Goal: Understand process/instructions: Learn how to perform a task or action

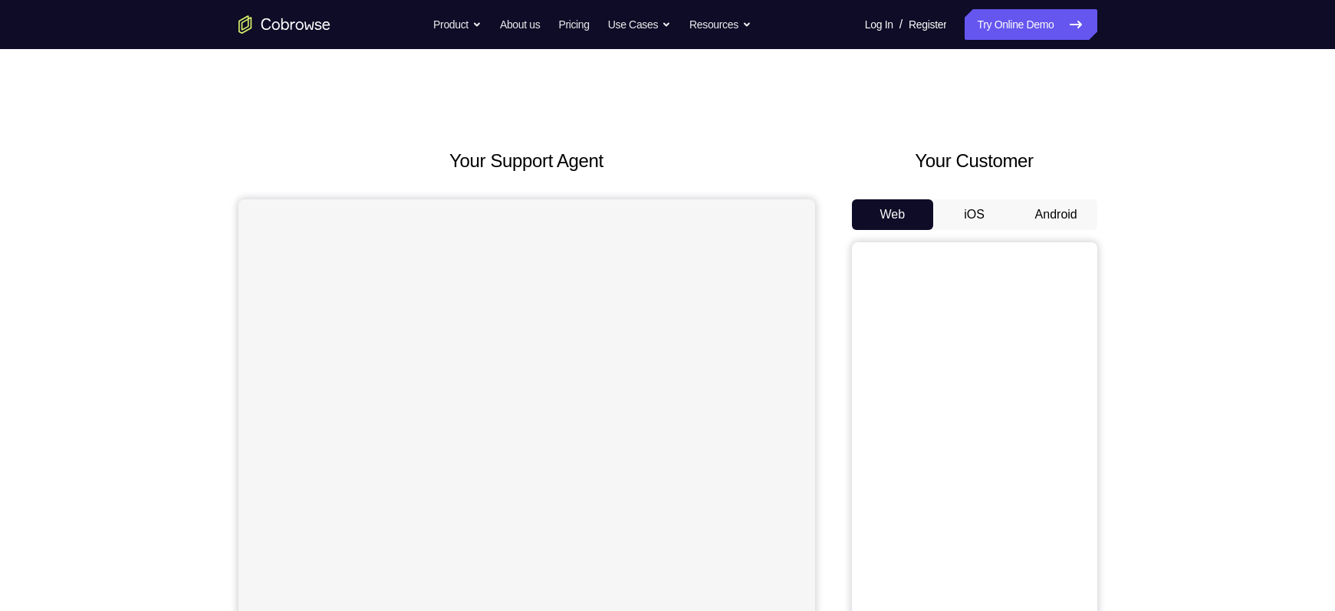
click at [1057, 202] on button "Android" at bounding box center [1056, 214] width 82 height 31
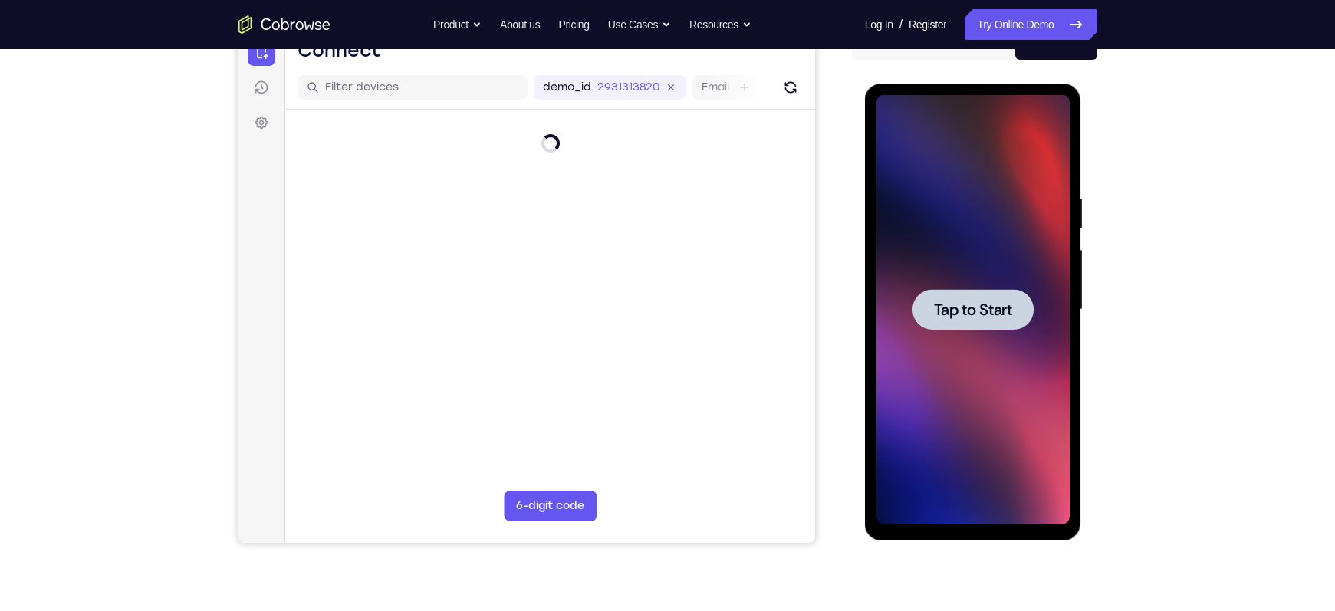
click at [955, 302] on span "Tap to Start" at bounding box center [973, 309] width 78 height 15
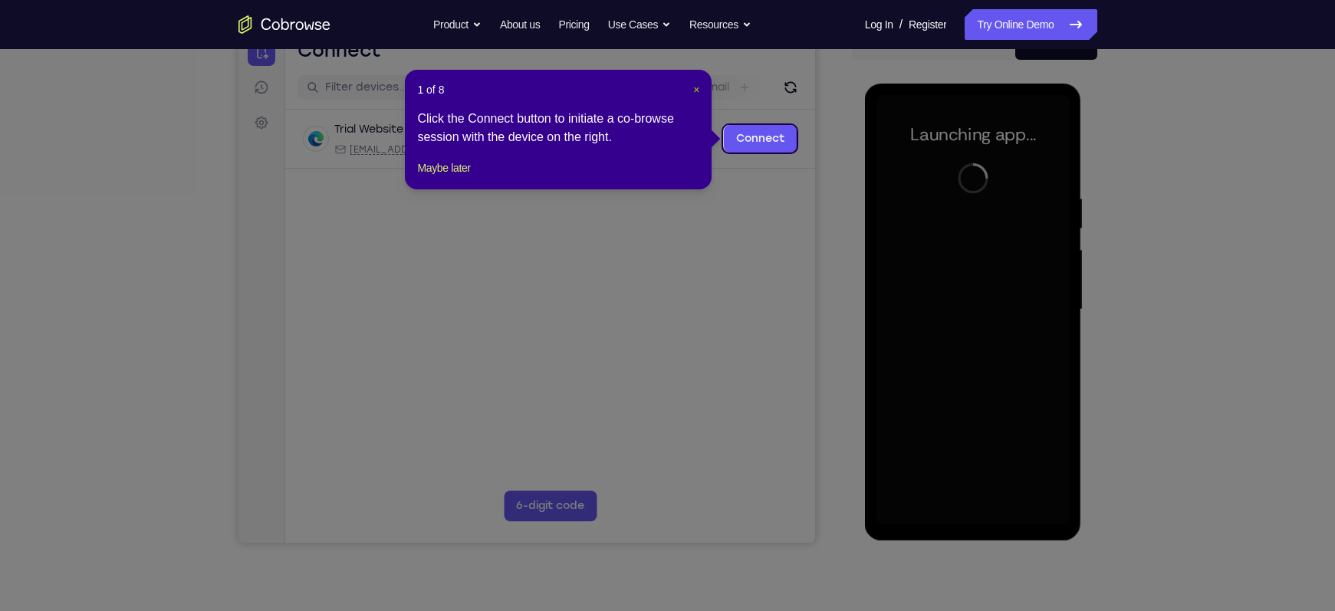
click at [695, 84] on span "×" at bounding box center [696, 90] width 6 height 12
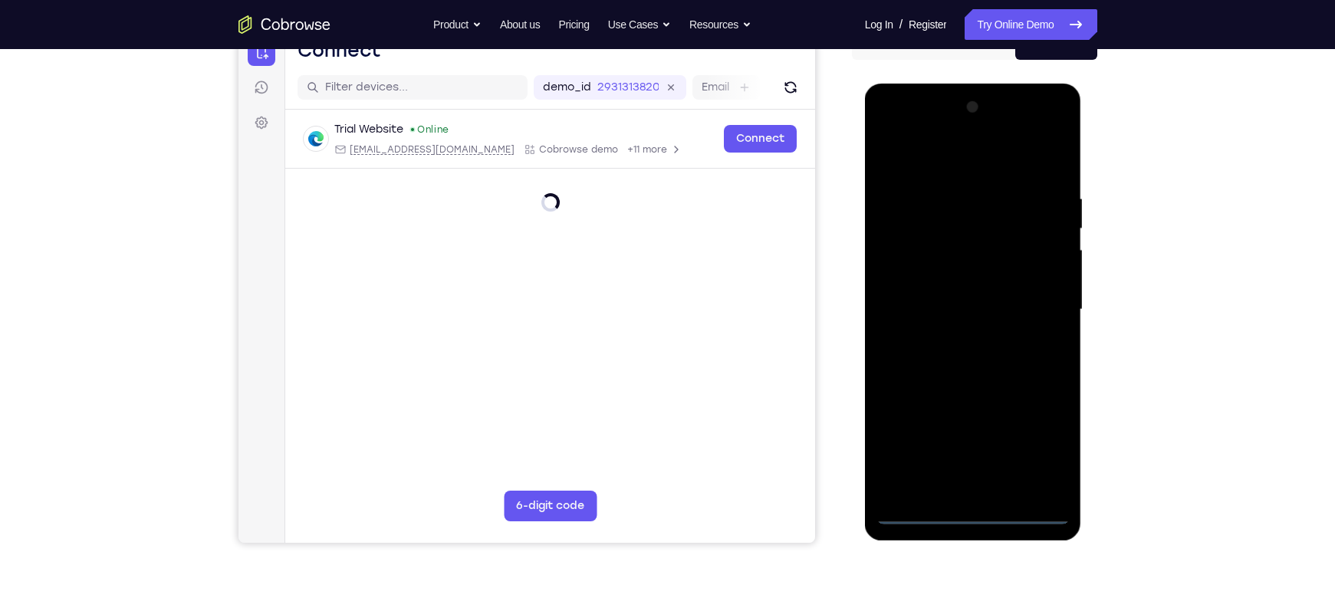
click at [967, 514] on div at bounding box center [972, 309] width 193 height 429
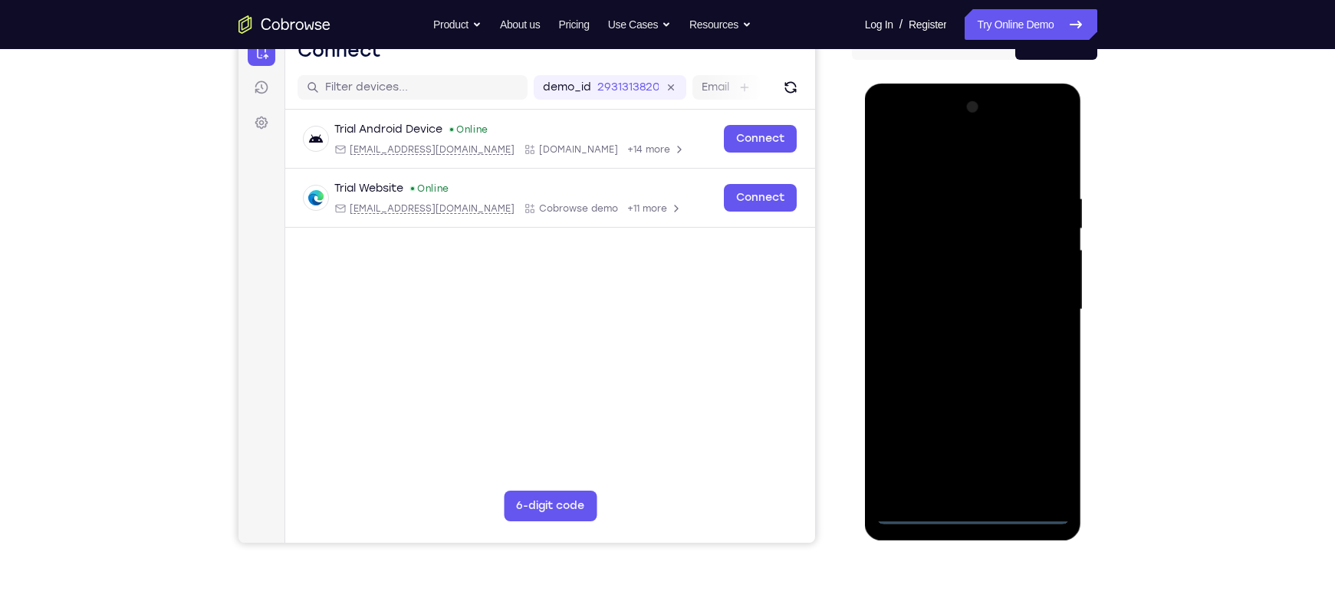
click at [1040, 455] on div at bounding box center [972, 309] width 193 height 429
click at [955, 148] on div at bounding box center [972, 309] width 193 height 429
click at [1031, 308] on div at bounding box center [972, 309] width 193 height 429
click at [957, 335] on div at bounding box center [972, 309] width 193 height 429
click at [988, 283] on div at bounding box center [972, 309] width 193 height 429
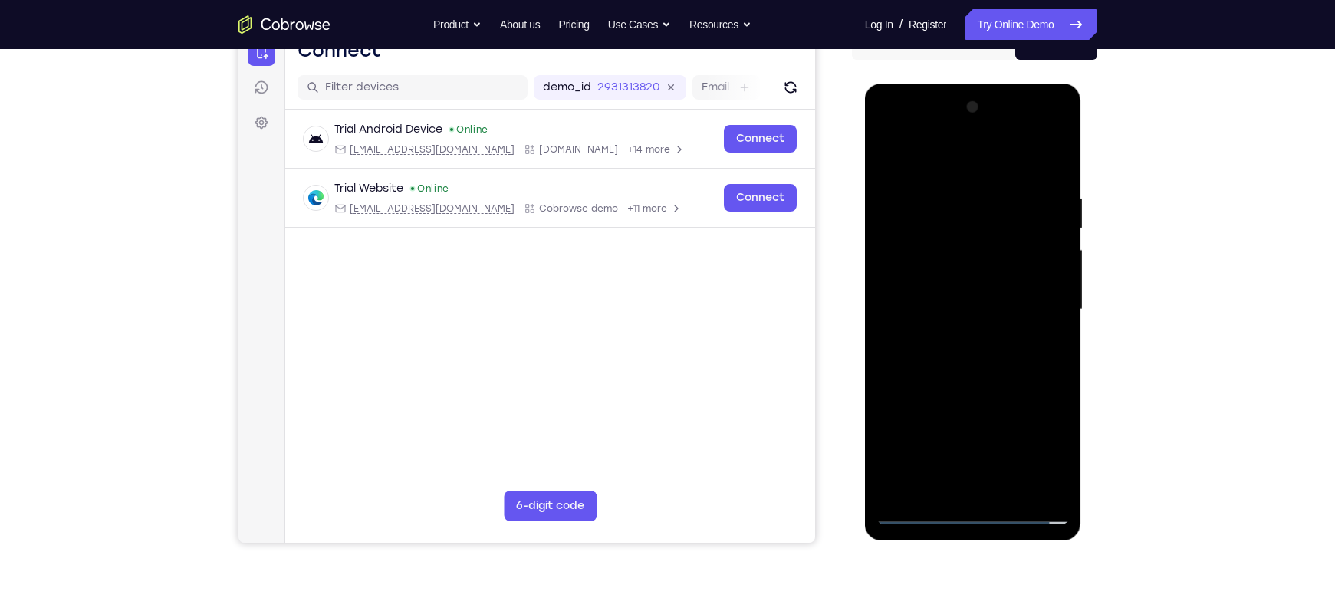
click at [953, 278] on div at bounding box center [972, 309] width 193 height 429
click at [959, 311] on div at bounding box center [972, 309] width 193 height 429
click at [1034, 354] on div at bounding box center [972, 309] width 193 height 429
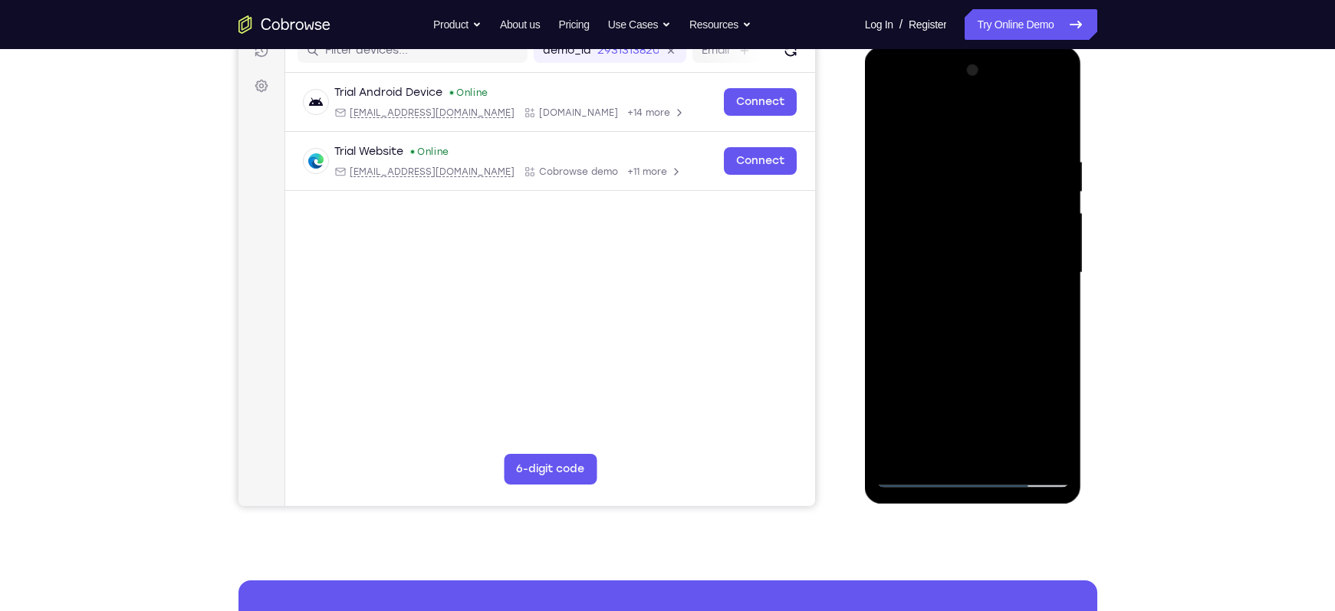
scroll to position [205, 0]
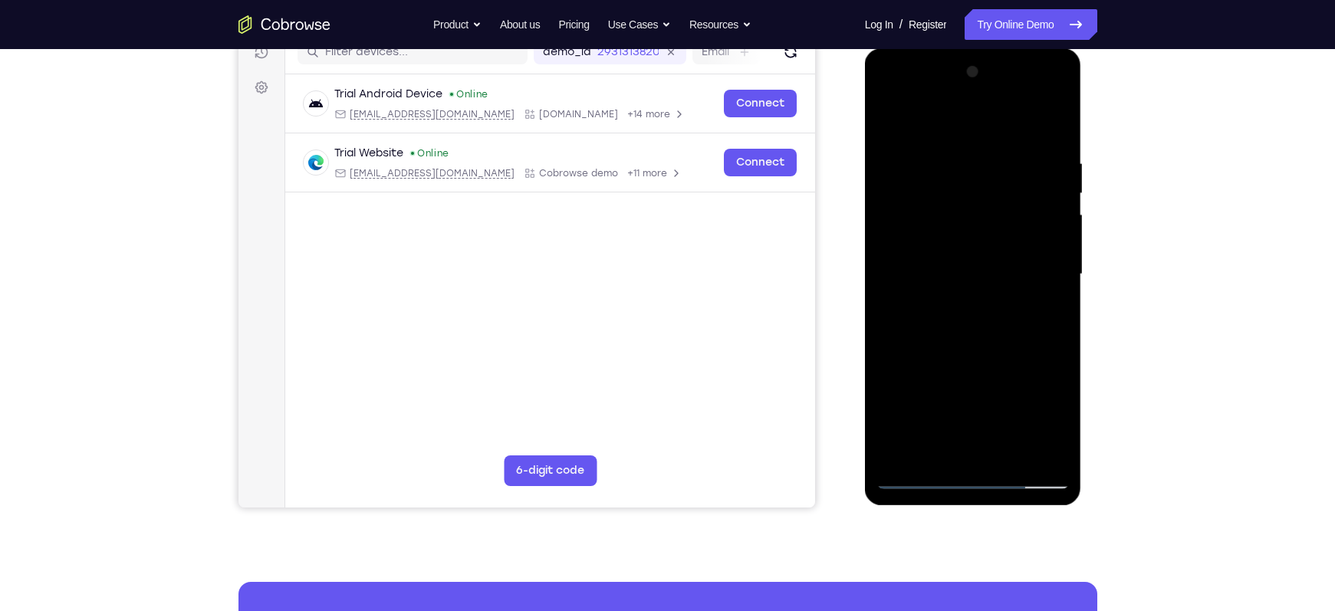
click at [974, 344] on div at bounding box center [972, 274] width 193 height 429
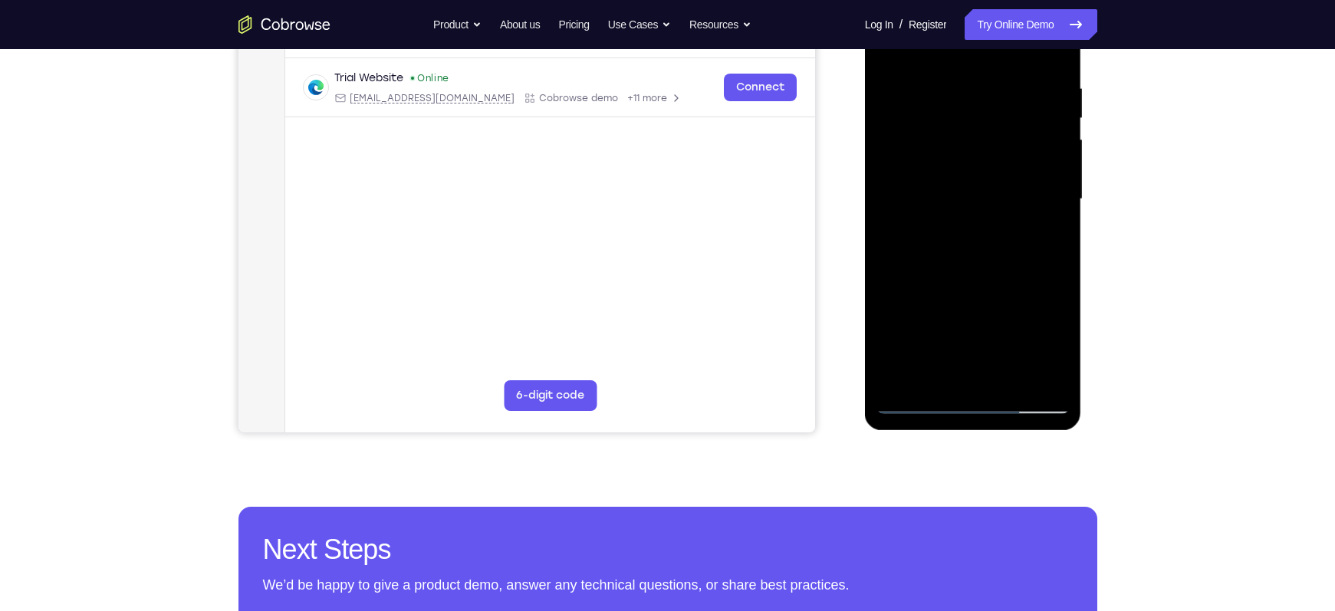
scroll to position [280, 0]
click at [1055, 379] on div at bounding box center [972, 199] width 193 height 429
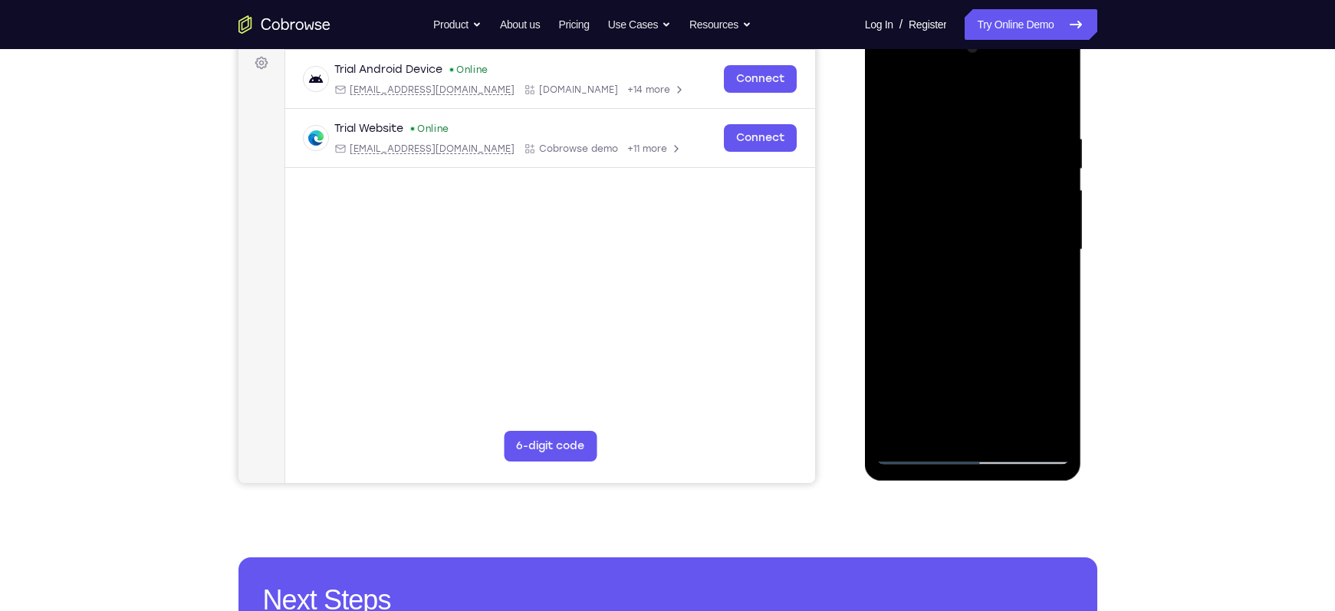
scroll to position [227, 0]
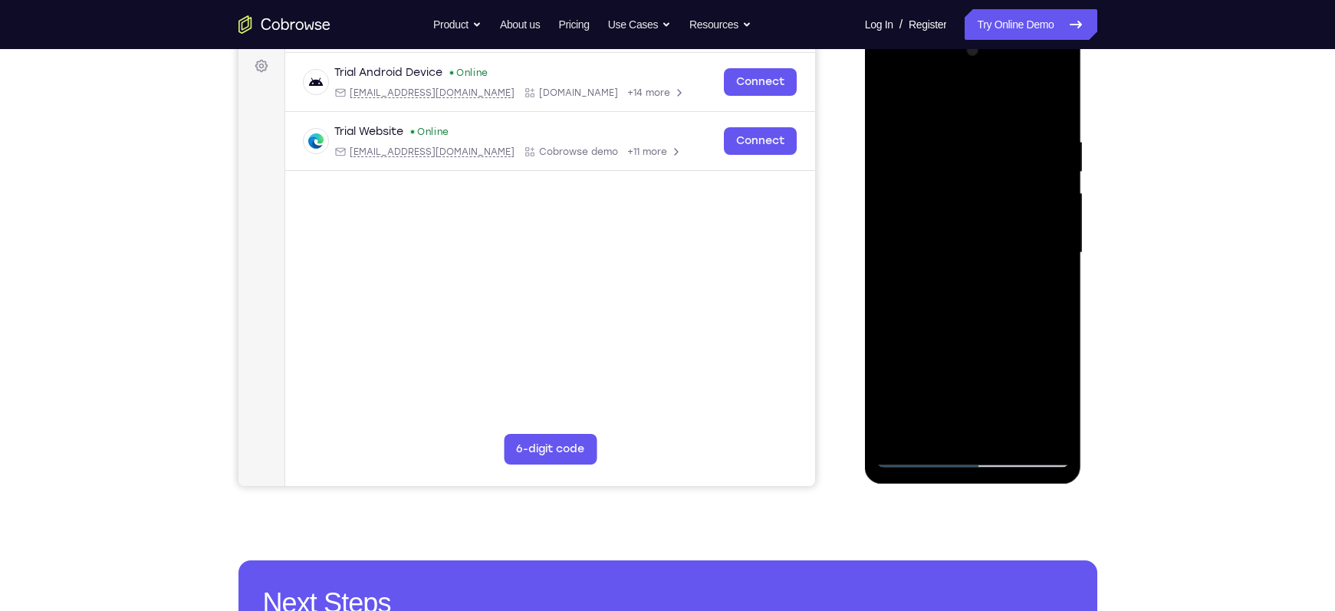
drag, startPoint x: 953, startPoint y: 352, endPoint x: 975, endPoint y: 157, distance: 195.9
click at [975, 157] on div at bounding box center [972, 252] width 193 height 429
drag, startPoint x: 960, startPoint y: 151, endPoint x: 954, endPoint y: 282, distance: 131.3
click at [954, 282] on div at bounding box center [972, 252] width 193 height 429
drag, startPoint x: 930, startPoint y: 178, endPoint x: 945, endPoint y: 297, distance: 120.5
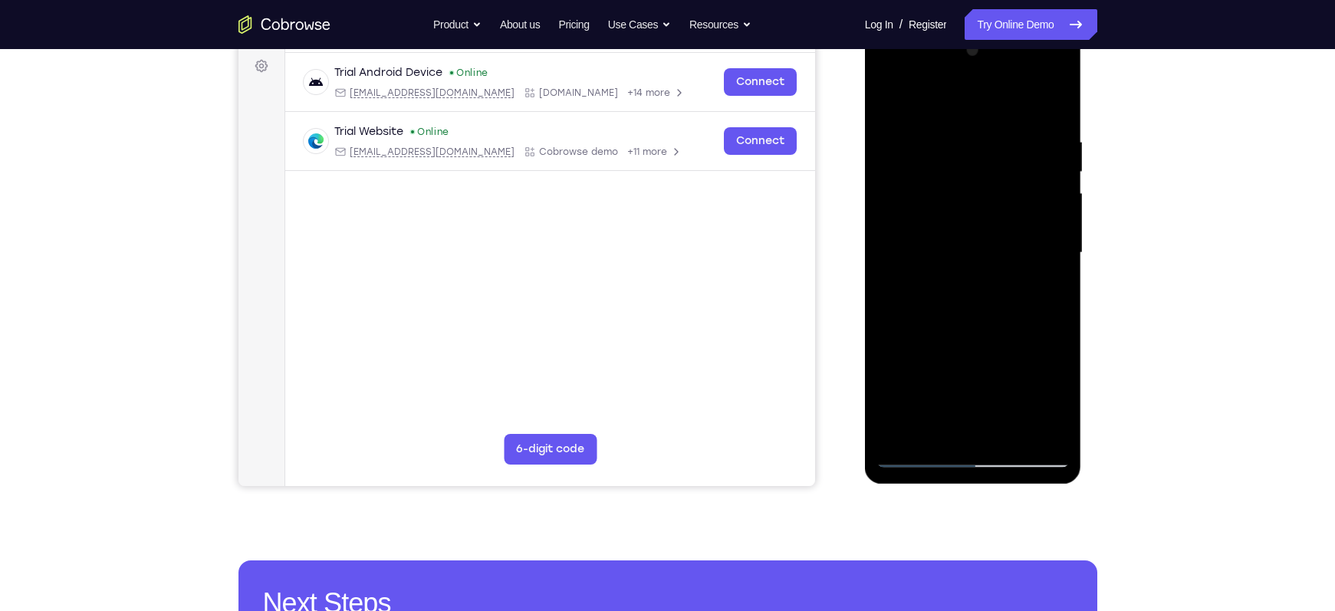
click at [945, 297] on div at bounding box center [972, 252] width 193 height 429
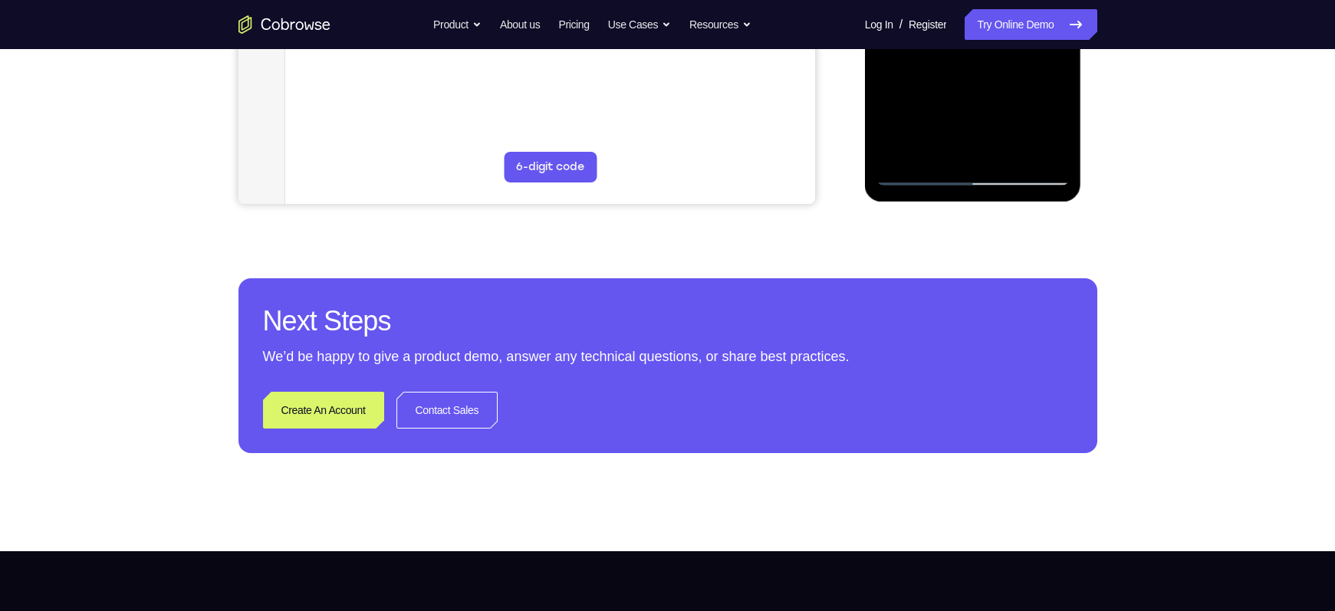
scroll to position [488, 0]
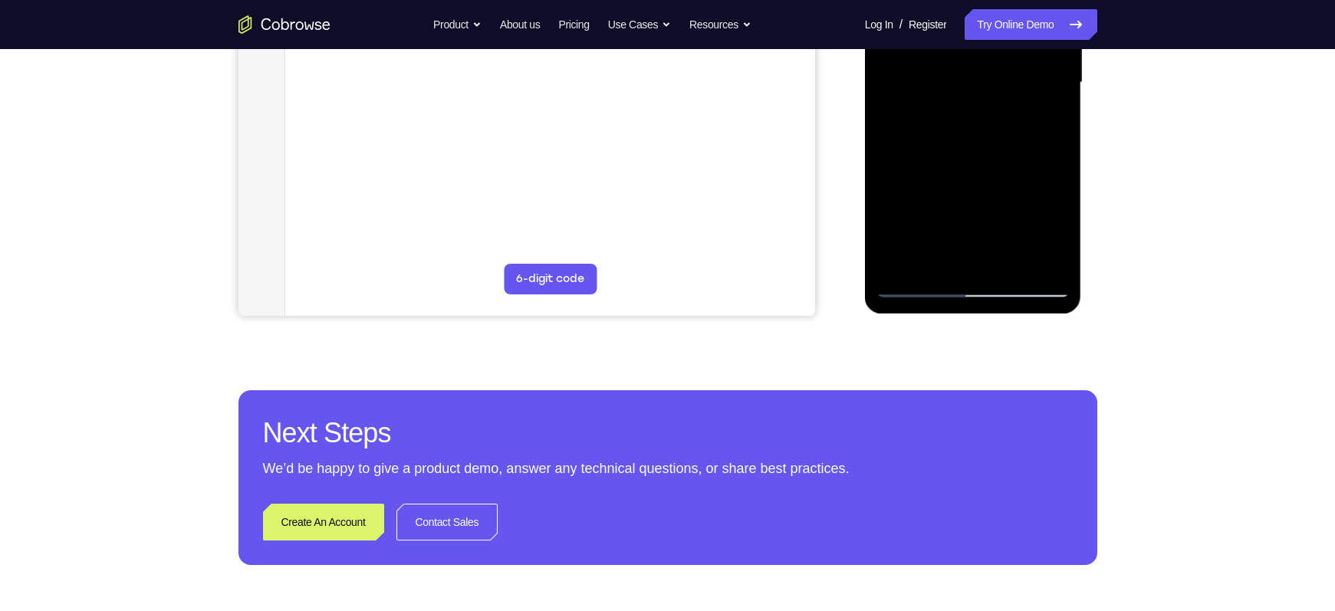
scroll to position [396, 0]
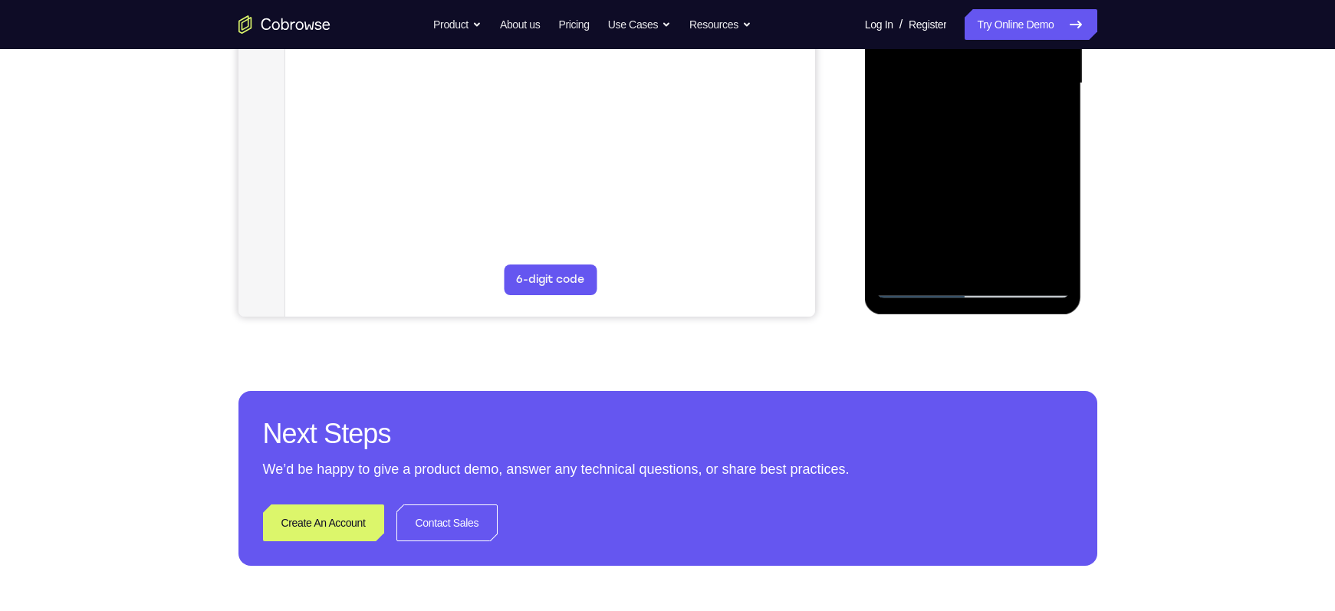
click at [981, 163] on div at bounding box center [972, 83] width 193 height 429
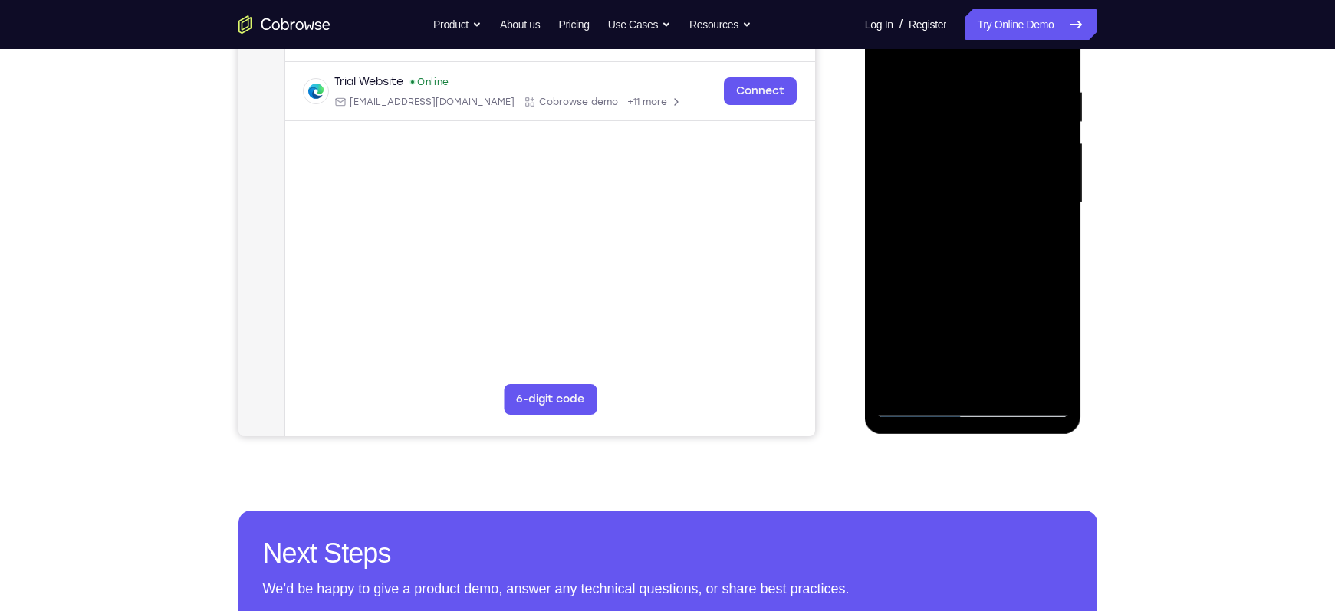
scroll to position [274, 0]
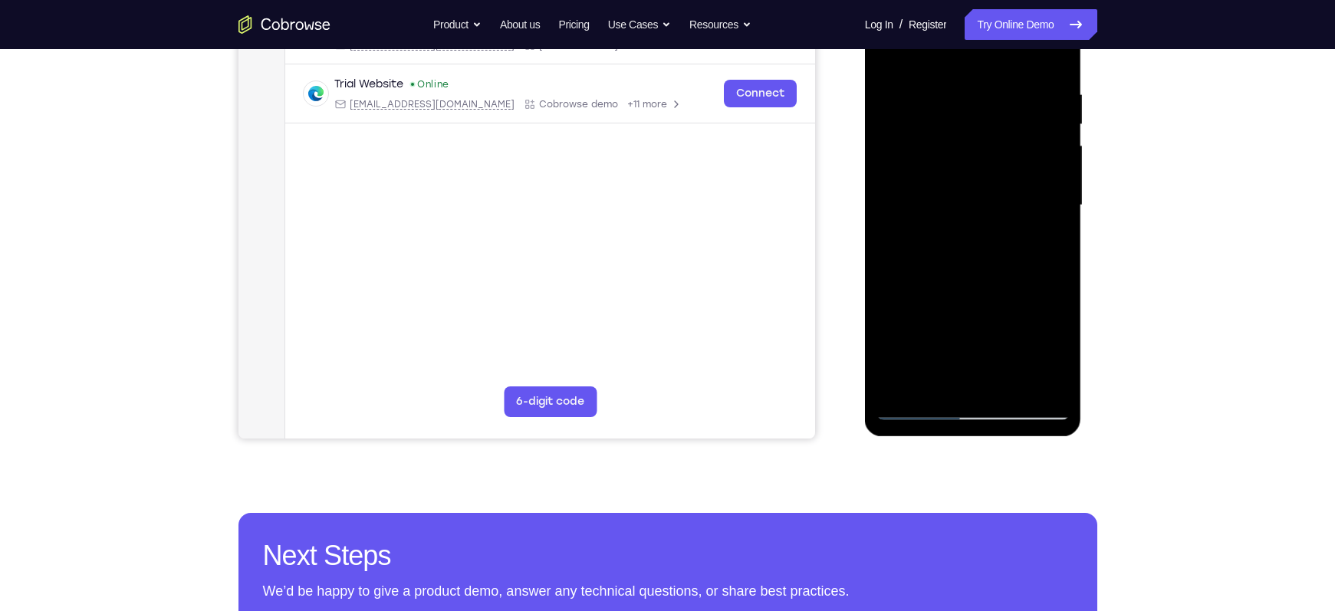
click at [1063, 124] on div at bounding box center [972, 205] width 193 height 429
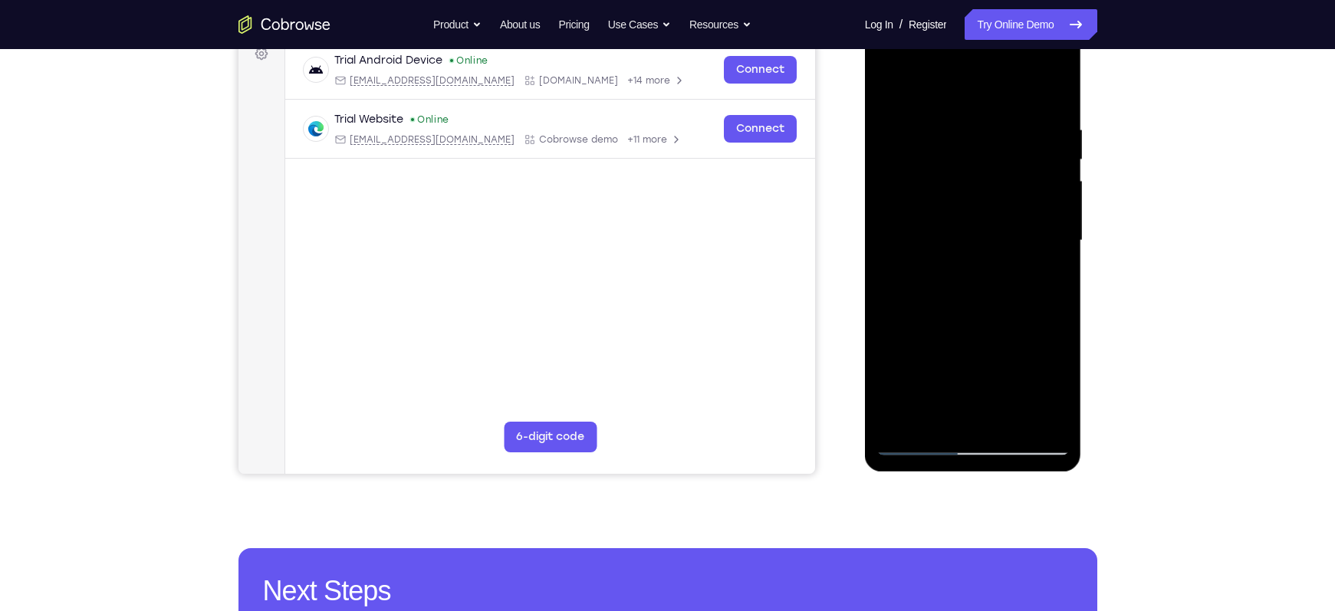
scroll to position [238, 0]
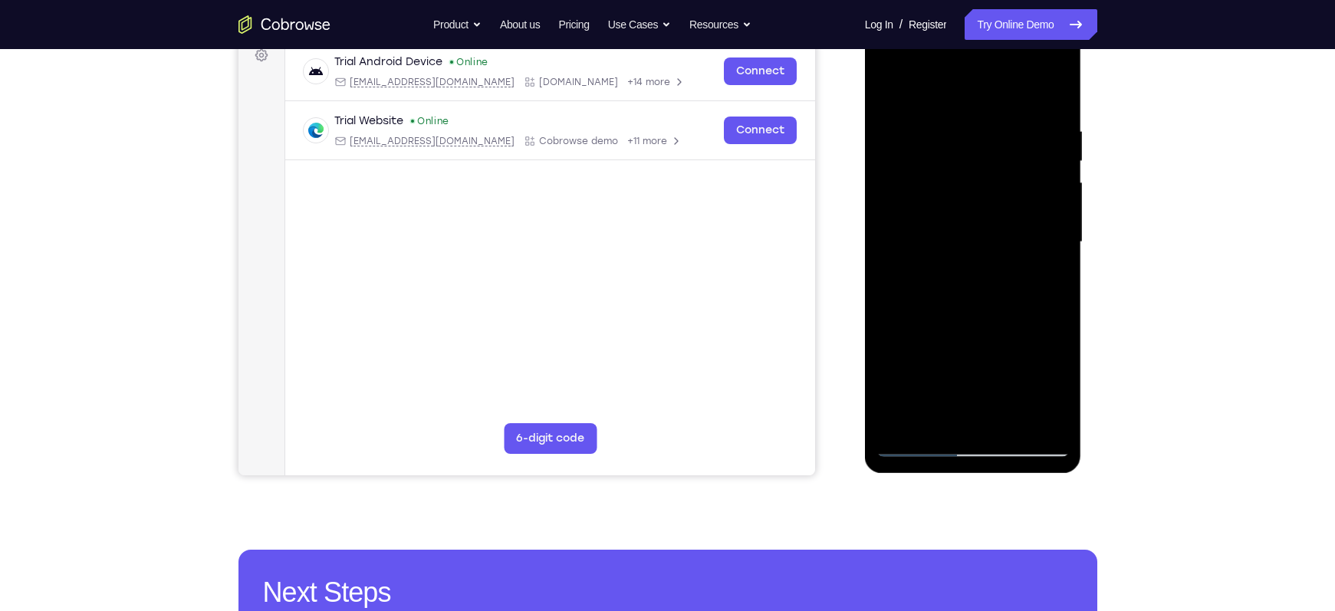
click at [892, 89] on div at bounding box center [972, 242] width 193 height 429
click at [952, 113] on div at bounding box center [972, 242] width 193 height 429
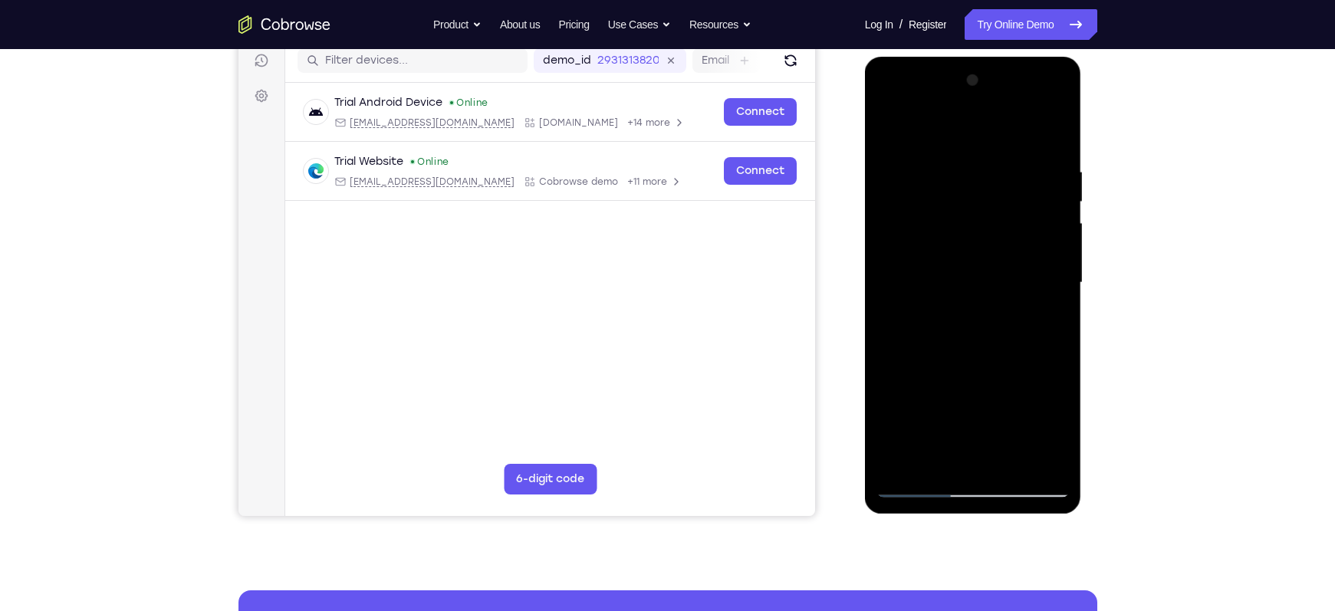
scroll to position [196, 0]
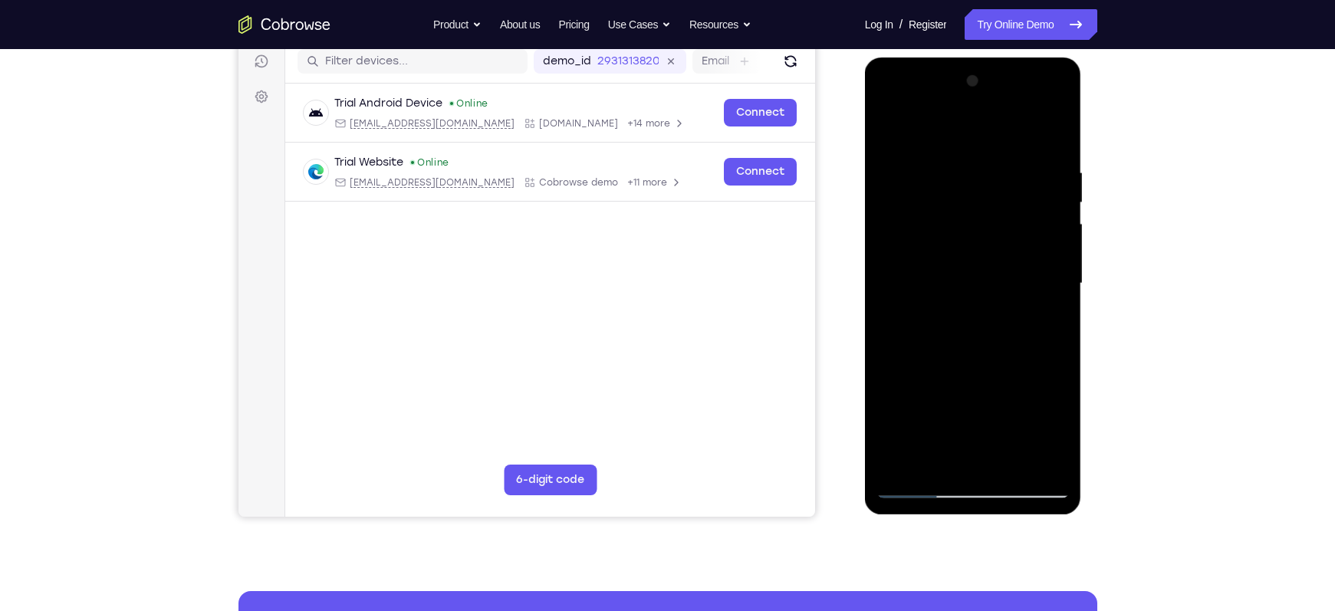
click at [1046, 264] on div at bounding box center [972, 283] width 193 height 429
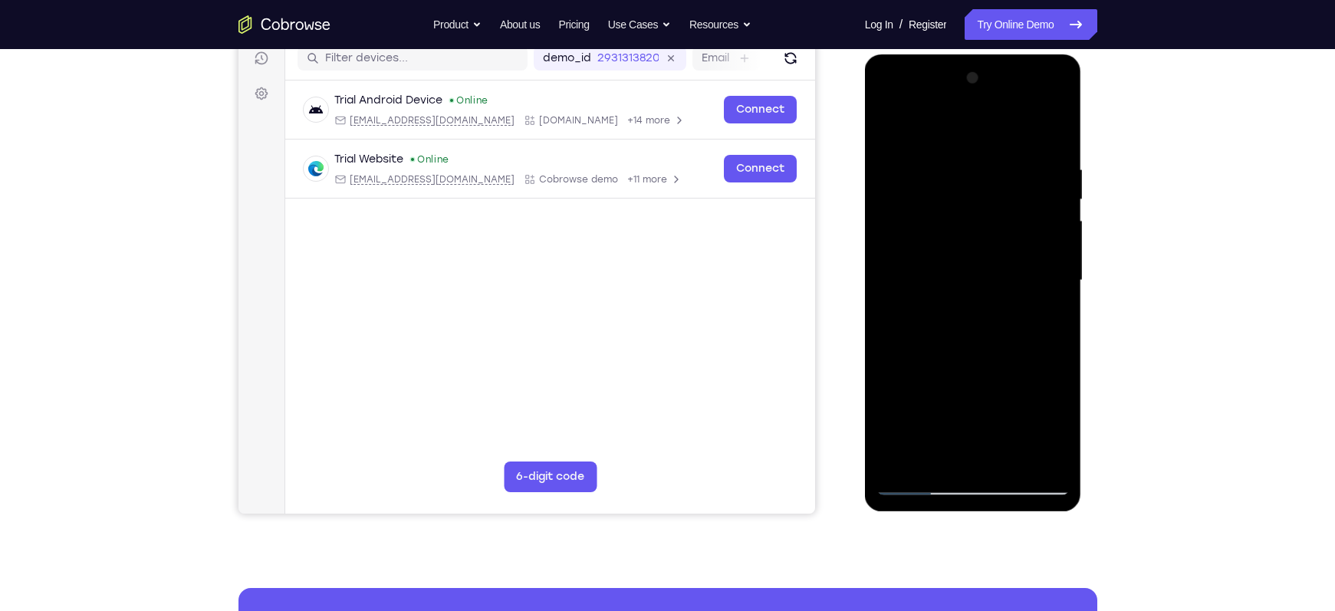
scroll to position [163, 0]
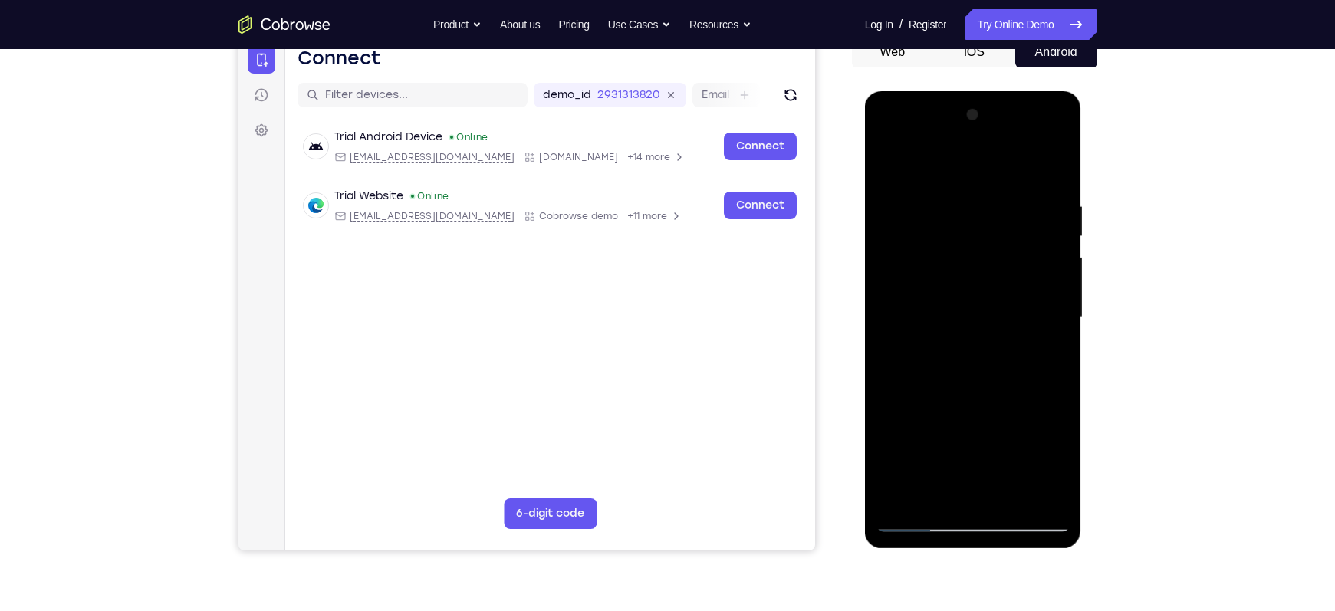
click at [1054, 261] on div at bounding box center [972, 317] width 193 height 429
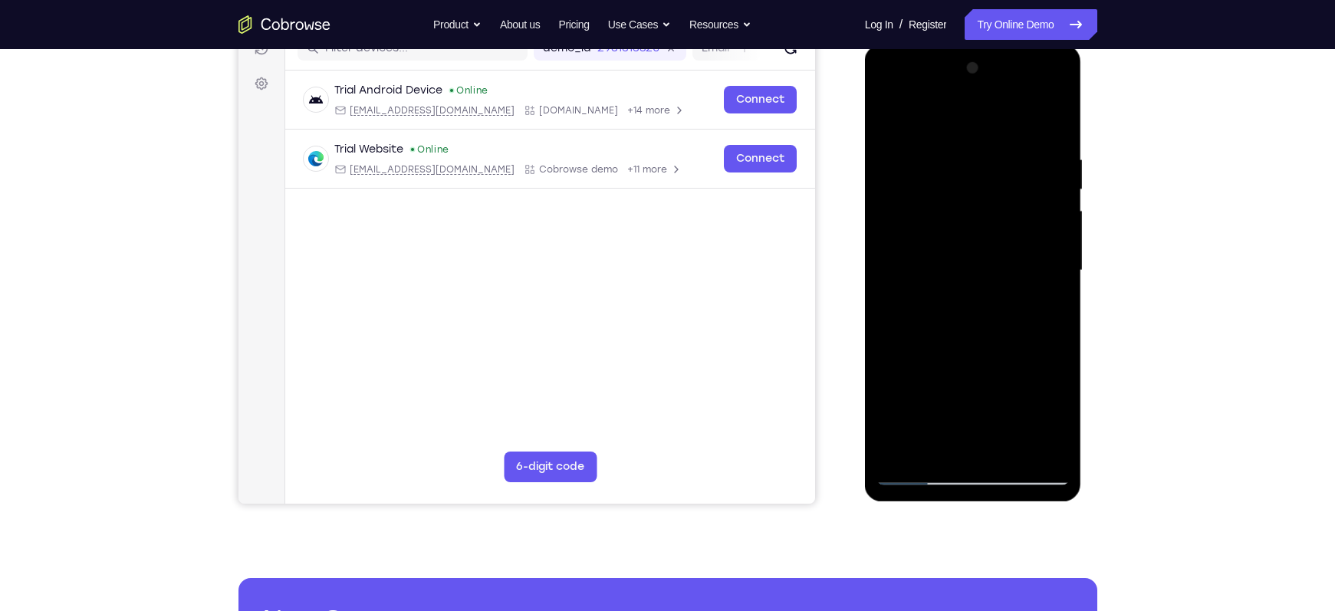
scroll to position [210, 0]
click at [1054, 262] on div at bounding box center [972, 269] width 193 height 429
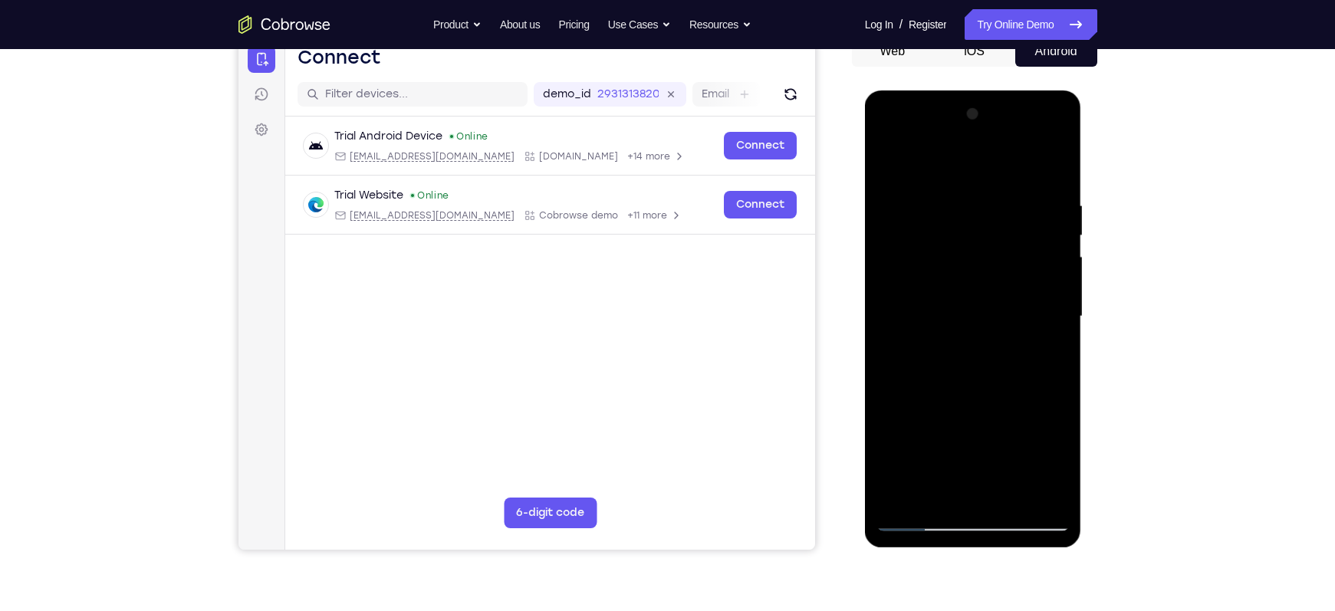
scroll to position [163, 0]
click at [972, 281] on div at bounding box center [972, 317] width 193 height 429
click at [978, 297] on div at bounding box center [972, 317] width 193 height 429
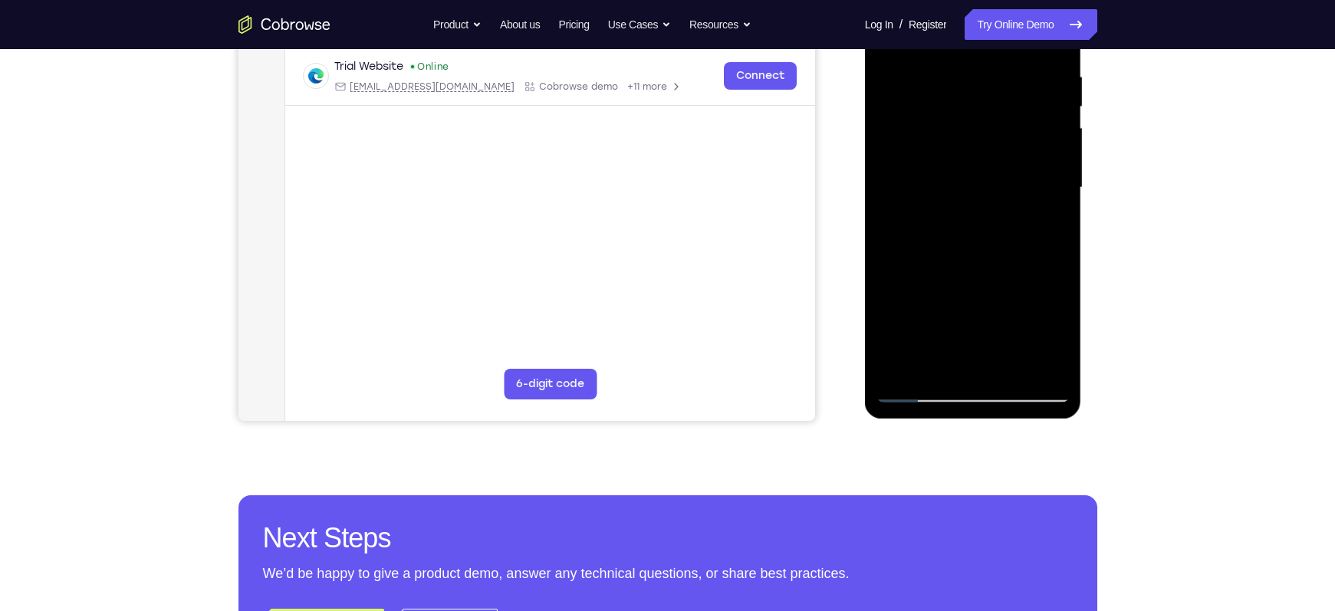
scroll to position [294, 0]
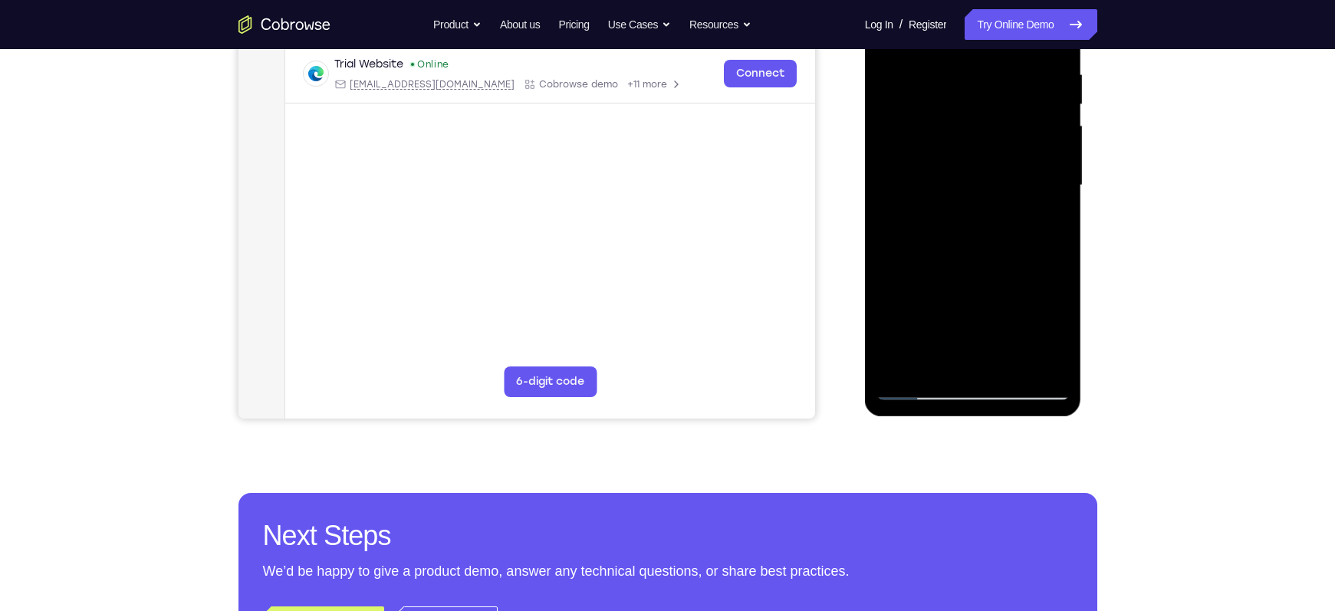
click at [974, 309] on div at bounding box center [972, 185] width 193 height 429
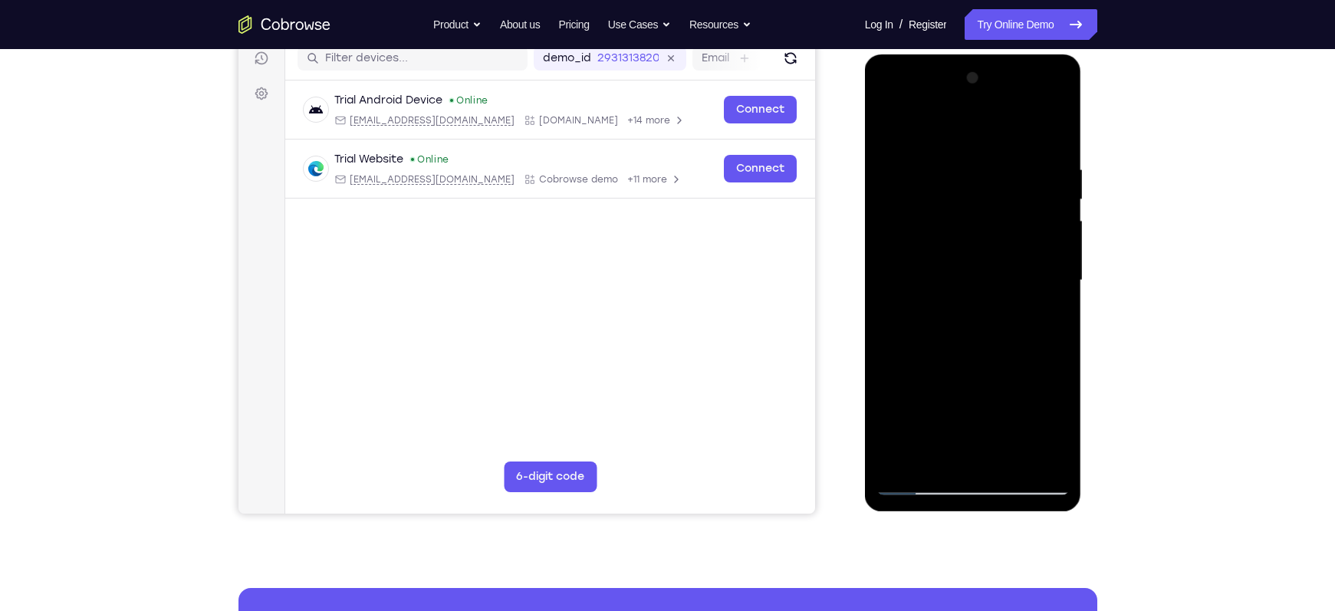
scroll to position [198, 0]
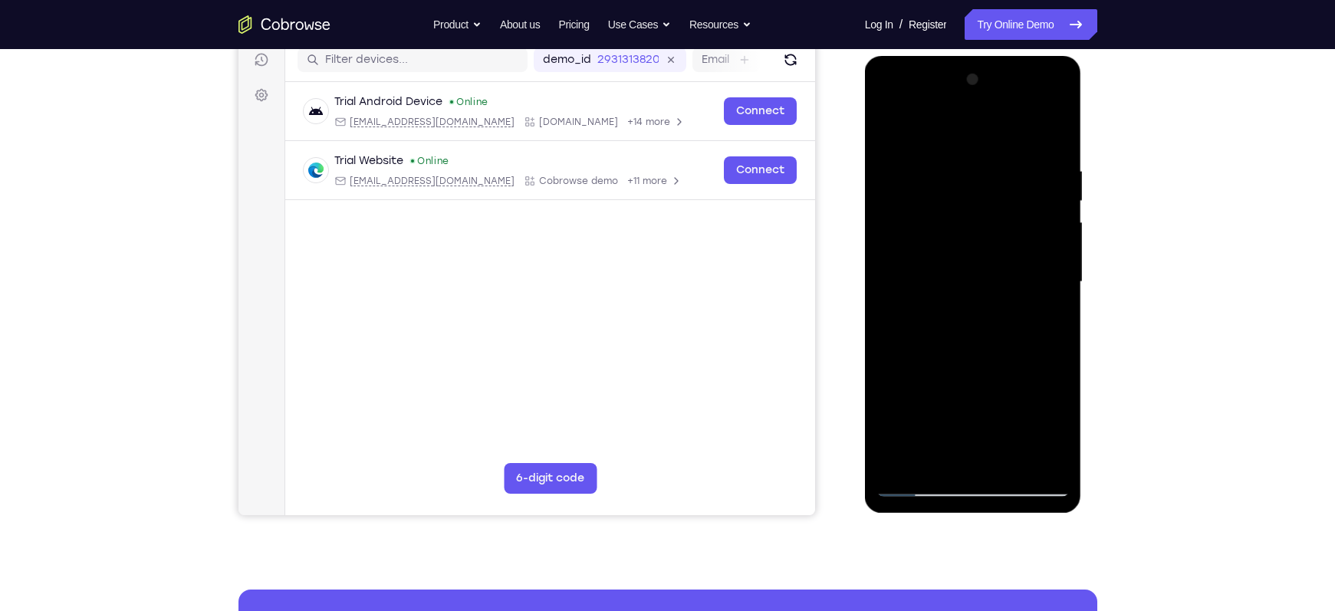
drag, startPoint x: 1011, startPoint y: 337, endPoint x: 1009, endPoint y: 223, distance: 113.5
click at [1009, 223] on div at bounding box center [972, 281] width 193 height 429
click at [915, 375] on div at bounding box center [972, 281] width 193 height 429
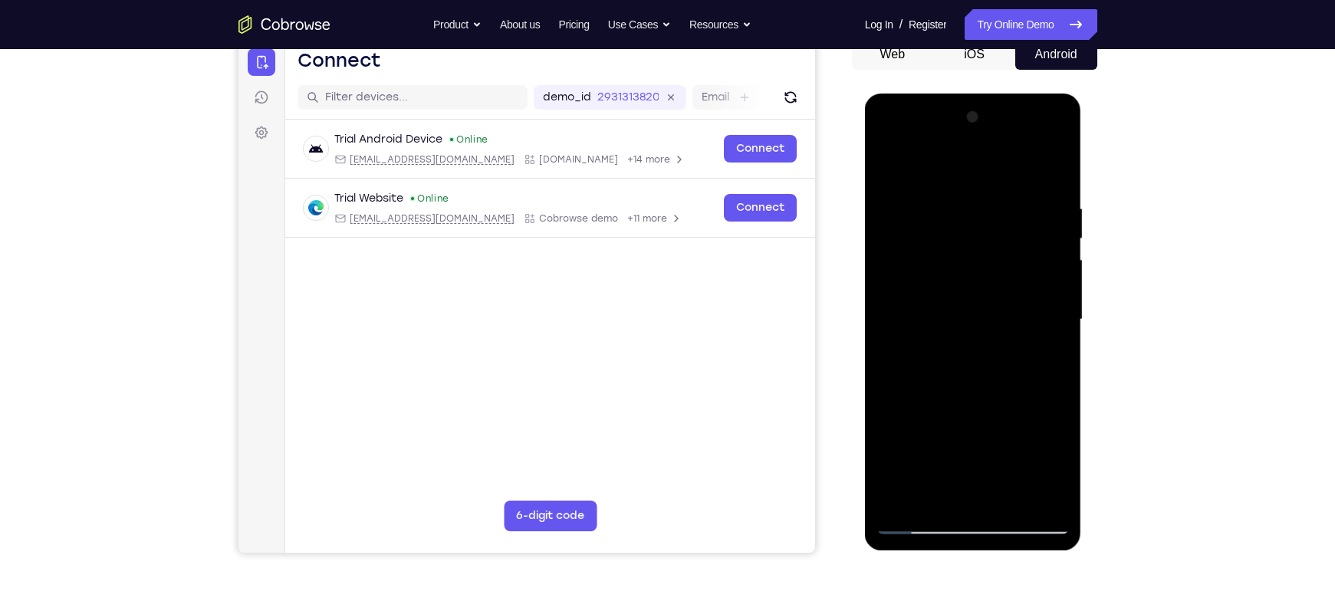
scroll to position [163, 0]
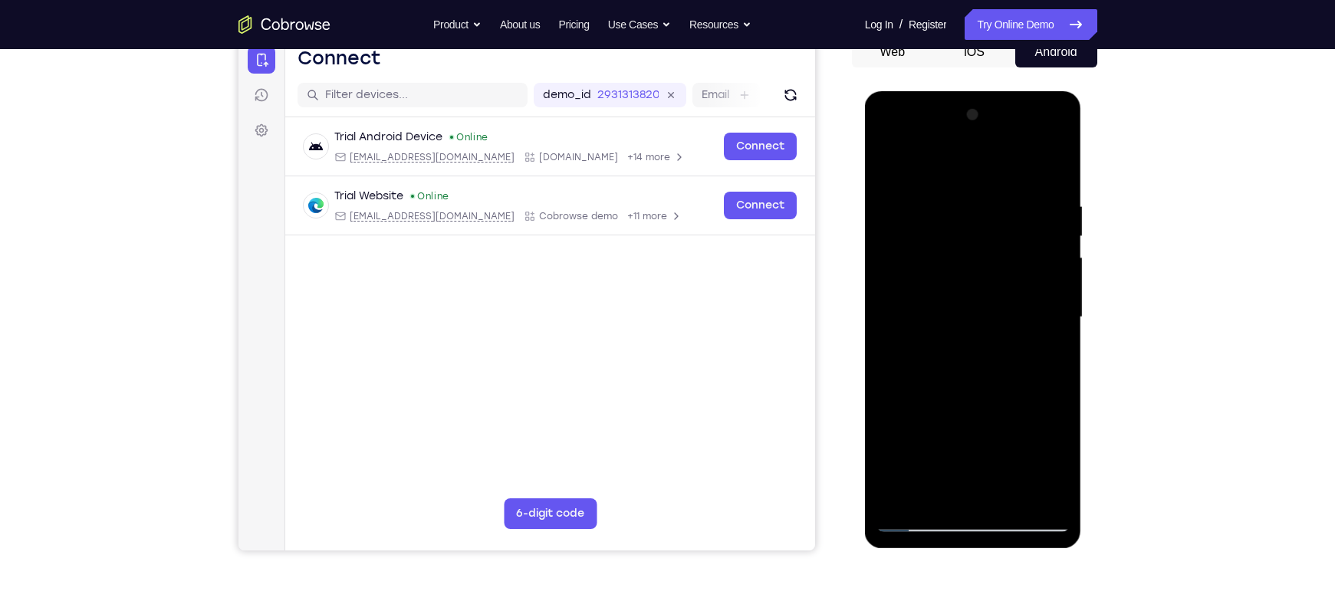
click at [919, 226] on div at bounding box center [972, 317] width 193 height 429
drag, startPoint x: 983, startPoint y: 290, endPoint x: 994, endPoint y: 185, distance: 105.6
click at [994, 185] on div at bounding box center [972, 317] width 193 height 429
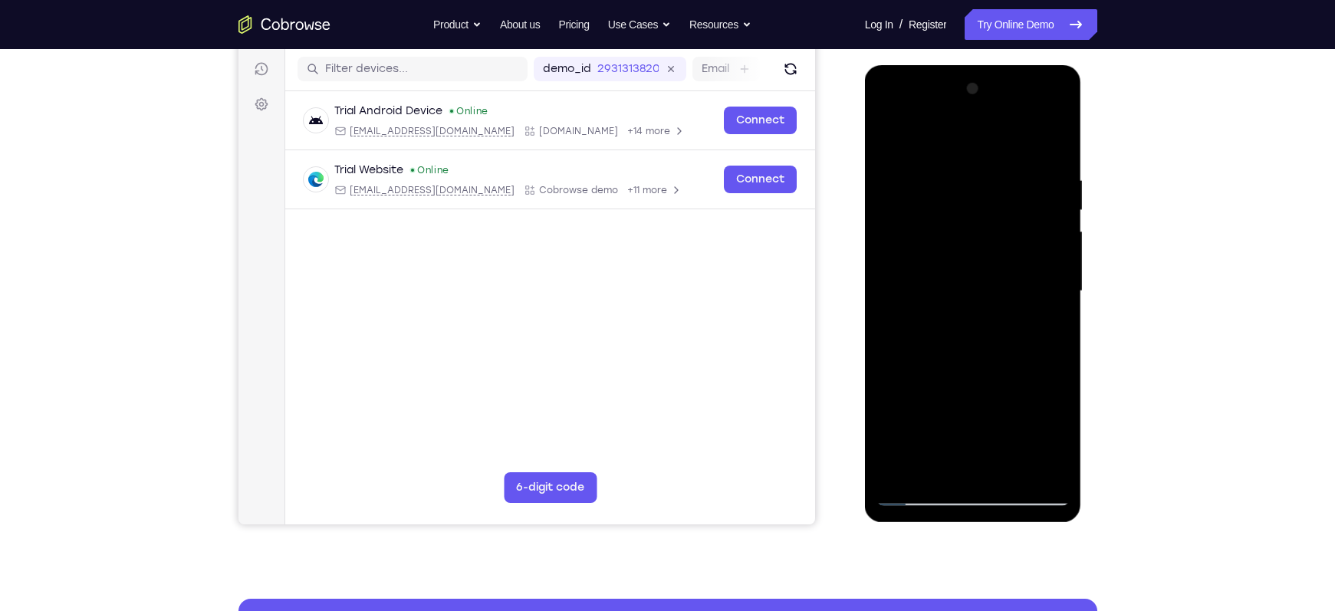
scroll to position [182, 0]
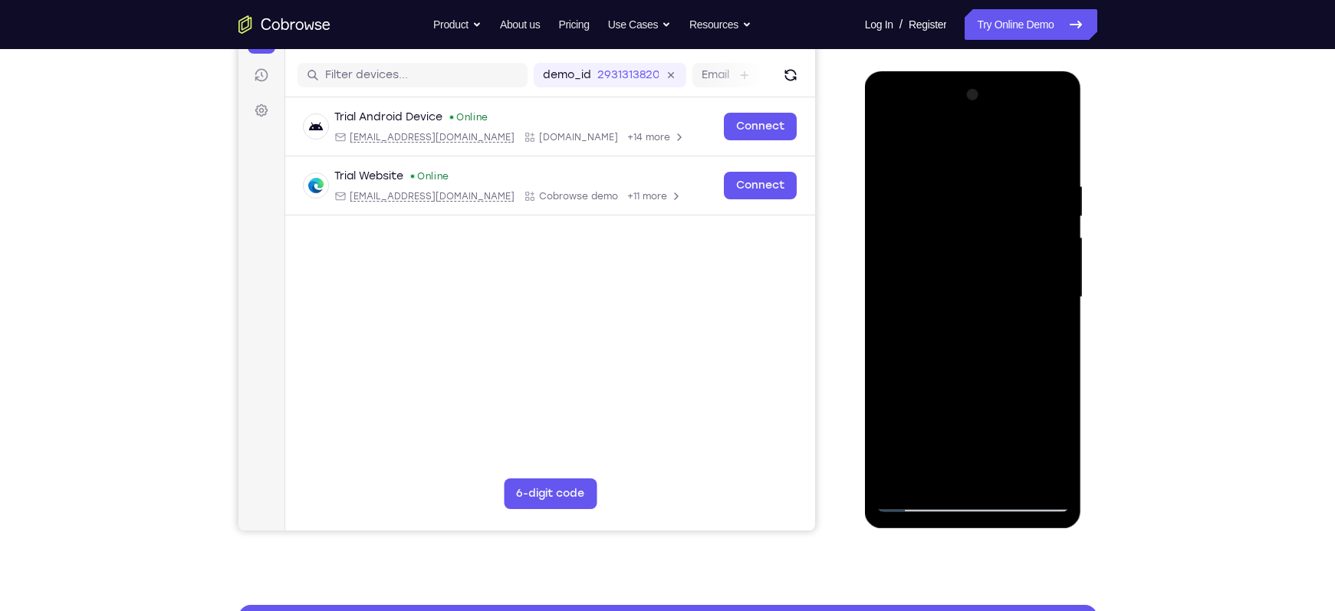
drag, startPoint x: 972, startPoint y: 214, endPoint x: 947, endPoint y: 371, distance: 159.2
click at [947, 371] on div at bounding box center [972, 297] width 193 height 429
drag, startPoint x: 965, startPoint y: 357, endPoint x: 988, endPoint y: 245, distance: 114.4
click at [988, 245] on div at bounding box center [972, 297] width 193 height 429
click at [958, 303] on div at bounding box center [972, 297] width 193 height 429
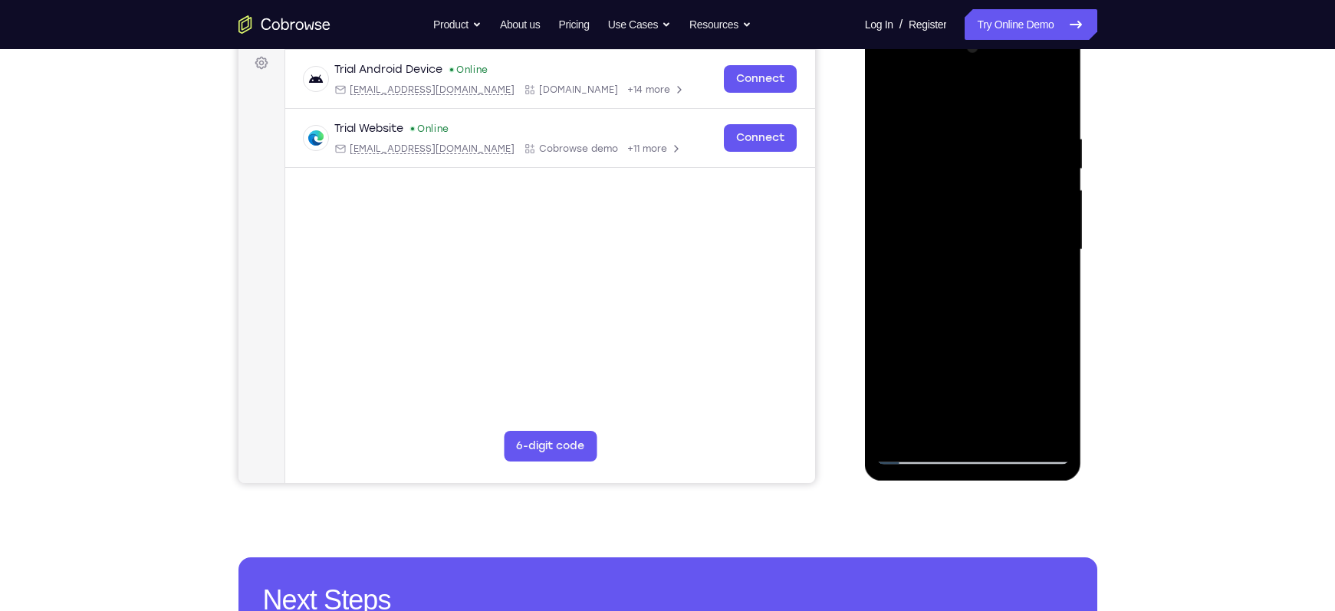
scroll to position [294, 0]
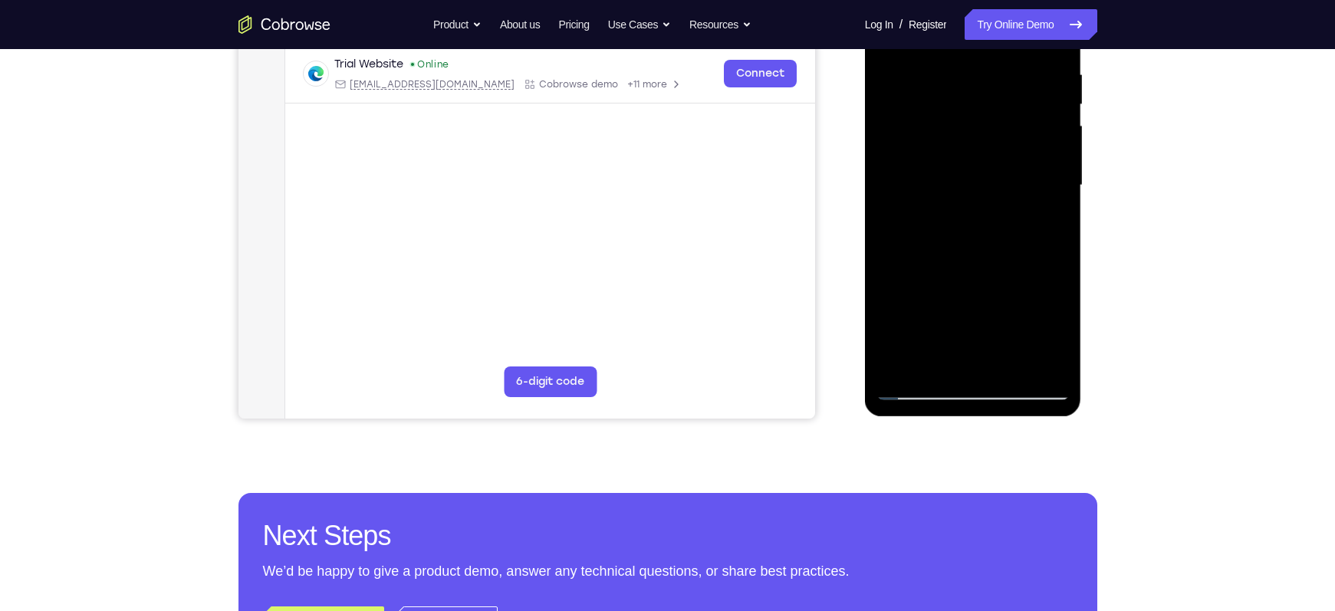
click at [1031, 264] on div at bounding box center [972, 185] width 193 height 429
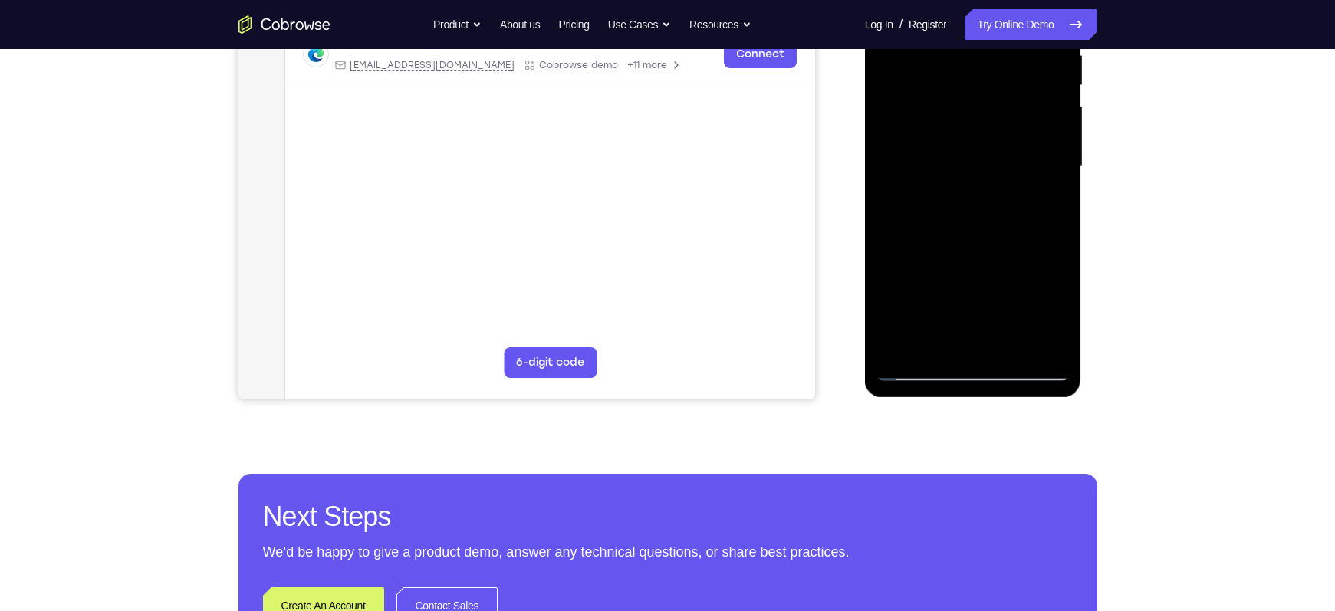
scroll to position [316, 0]
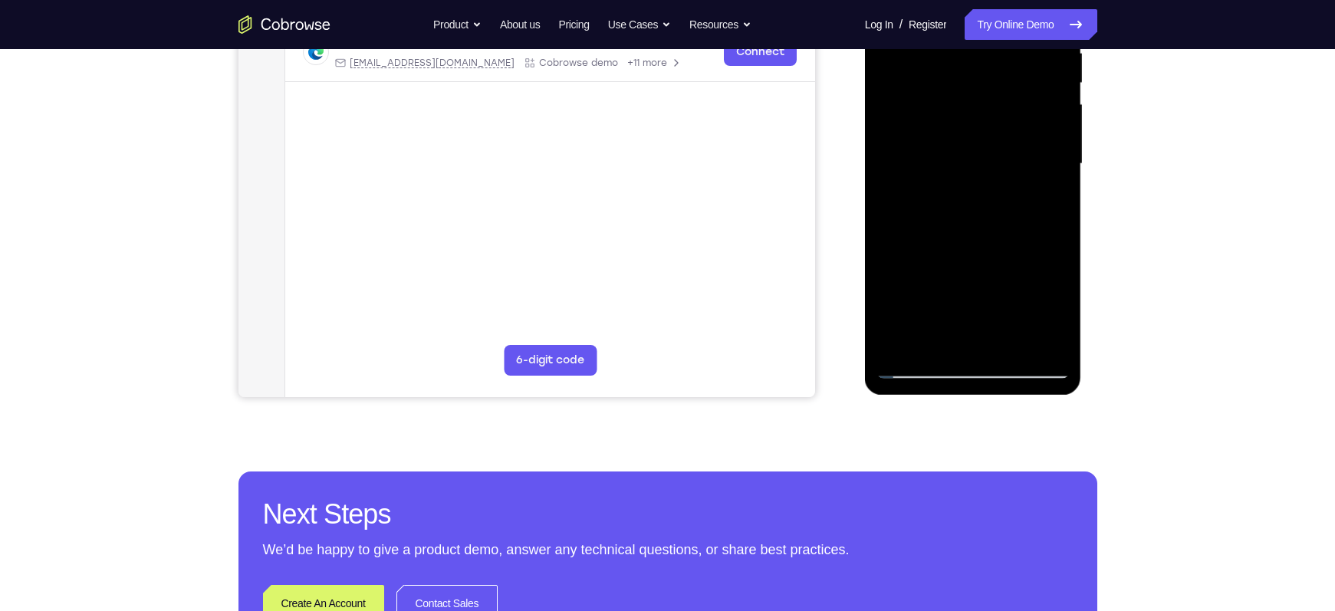
click at [896, 345] on div at bounding box center [972, 163] width 193 height 429
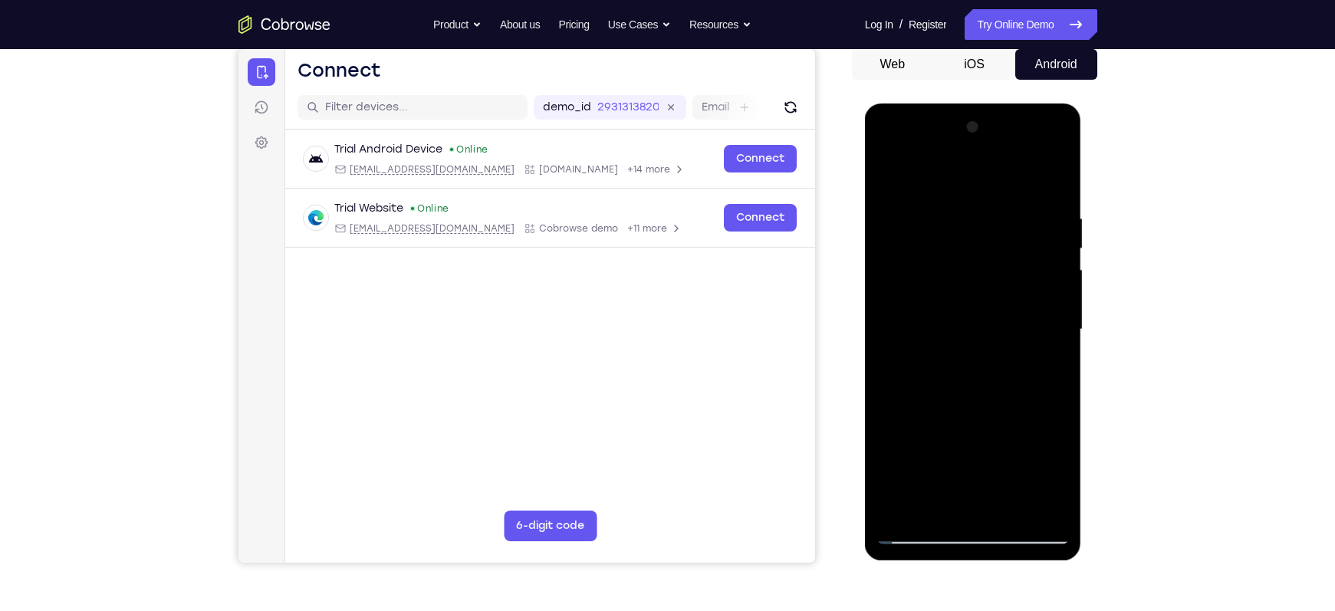
scroll to position [141, 0]
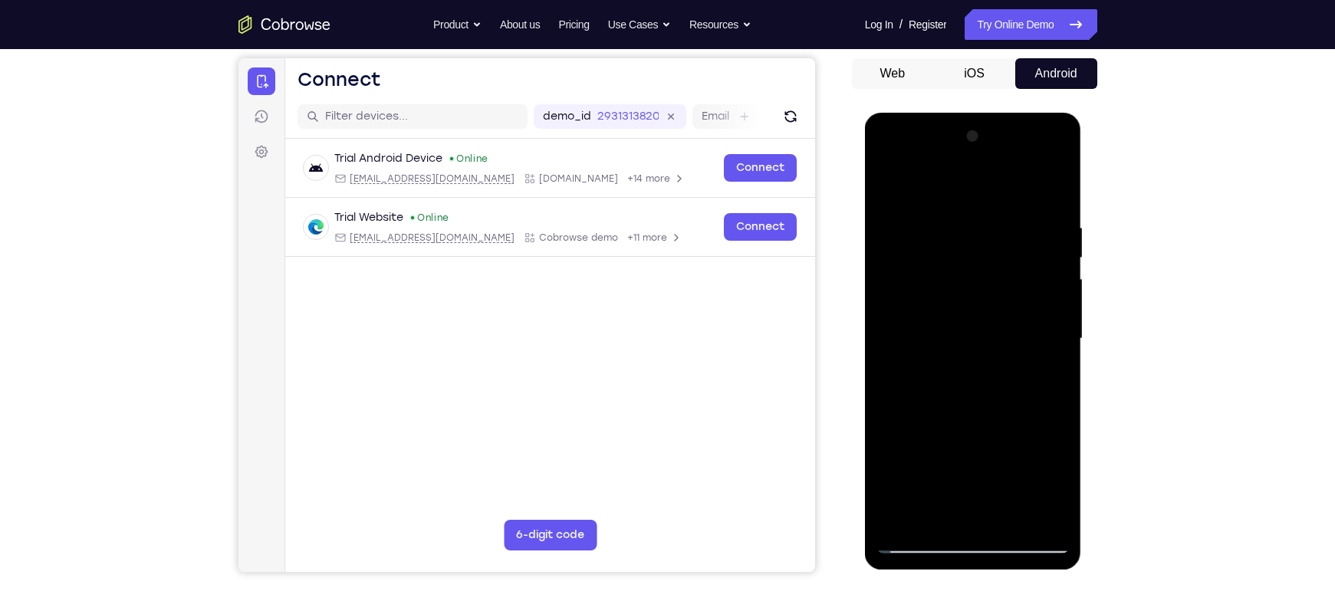
click at [998, 211] on div at bounding box center [972, 338] width 193 height 429
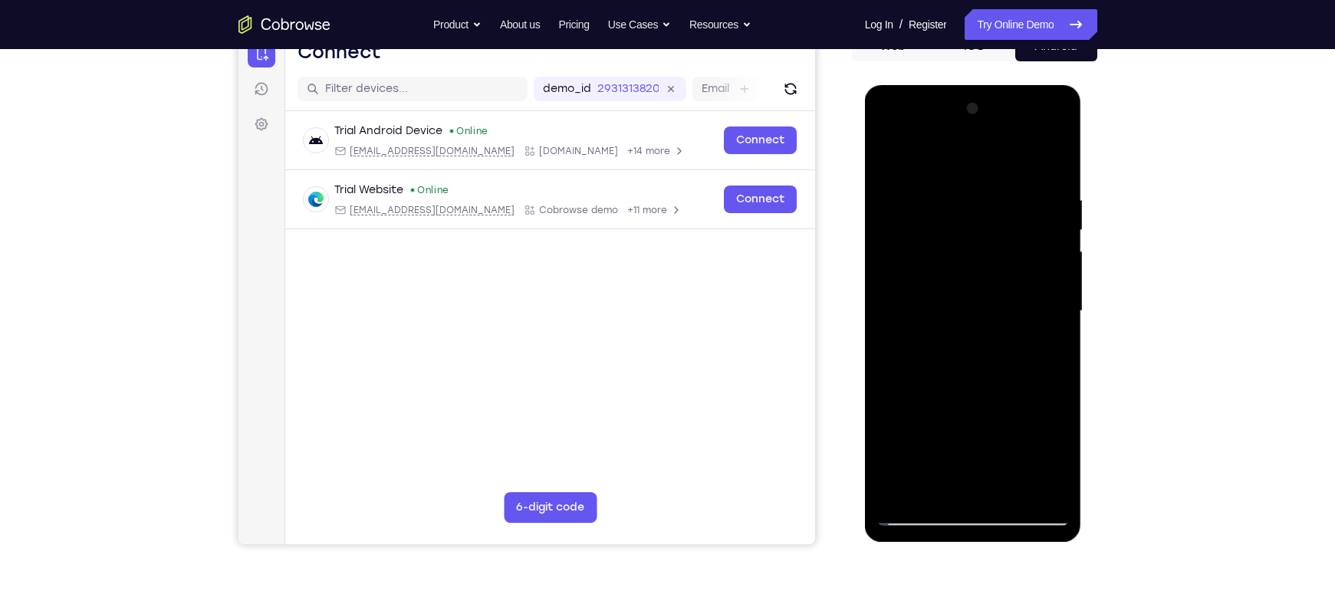
scroll to position [167, 0]
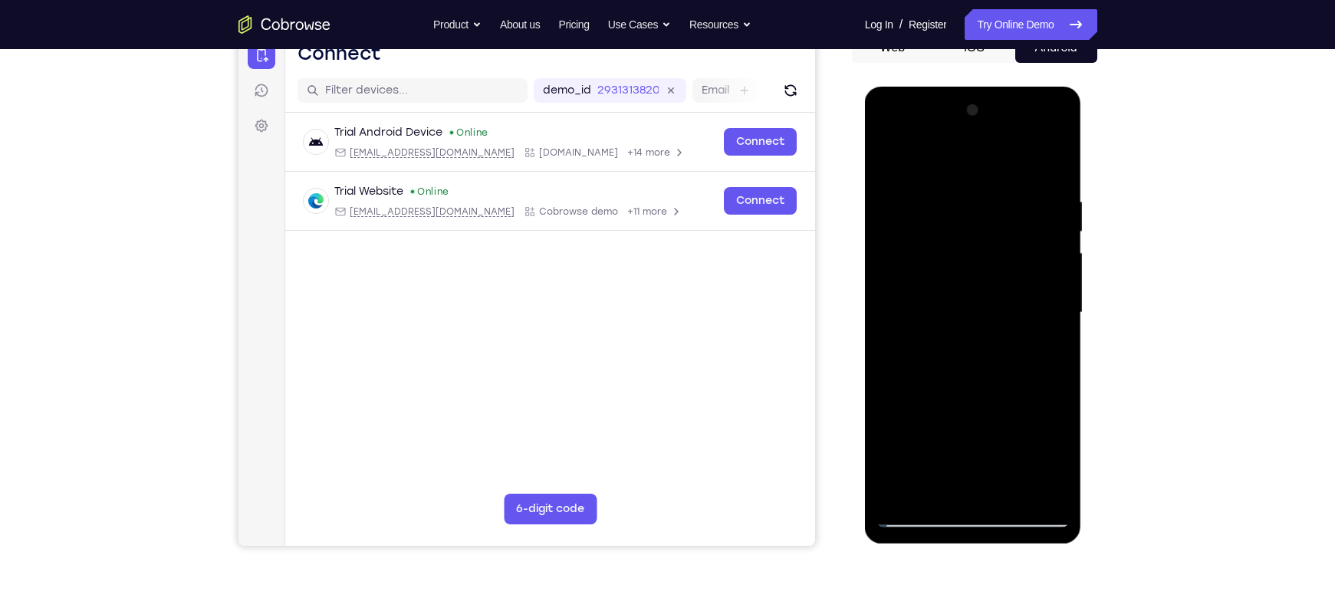
click at [1050, 284] on div at bounding box center [972, 312] width 193 height 429
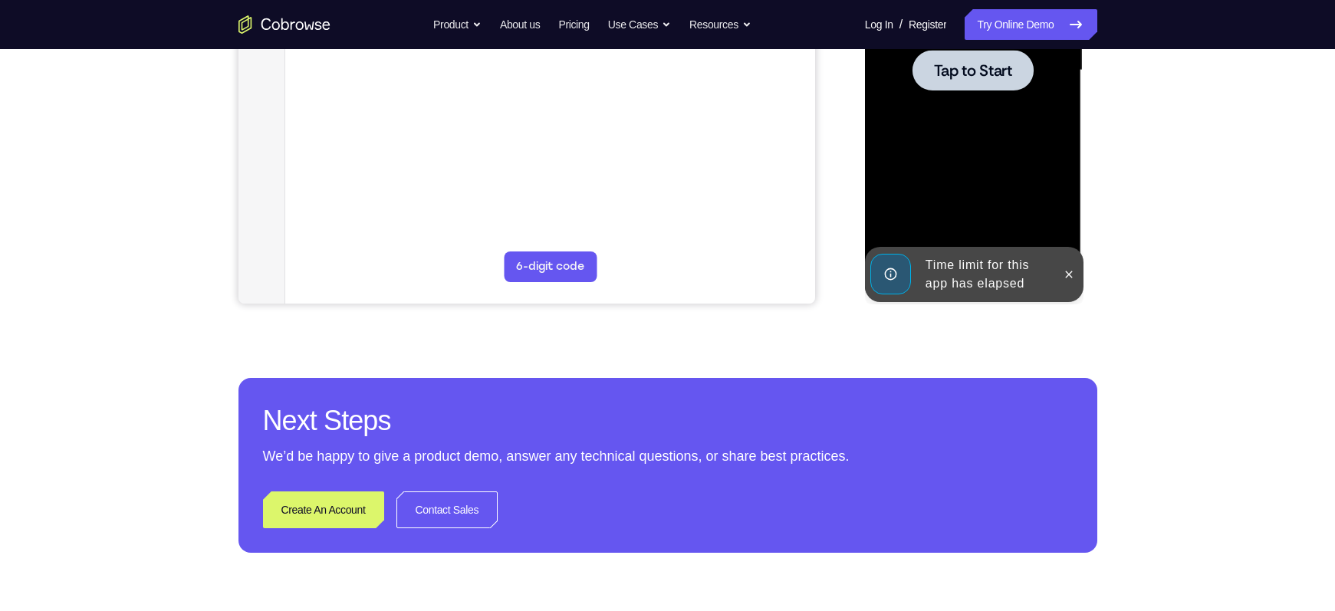
scroll to position [411, 0]
